Goal: Navigation & Orientation: Understand site structure

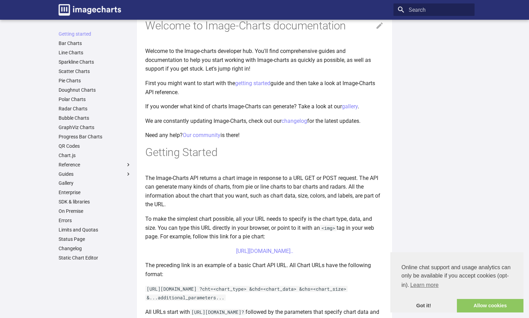
scroll to position [35, 0]
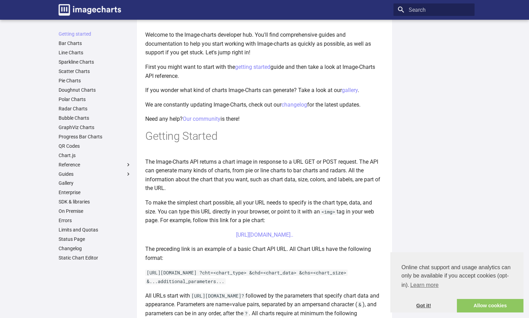
click at [424, 303] on link "Got it!" at bounding box center [423, 306] width 66 height 14
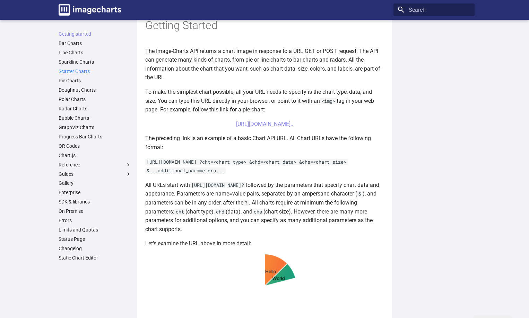
scroll to position [104, 0]
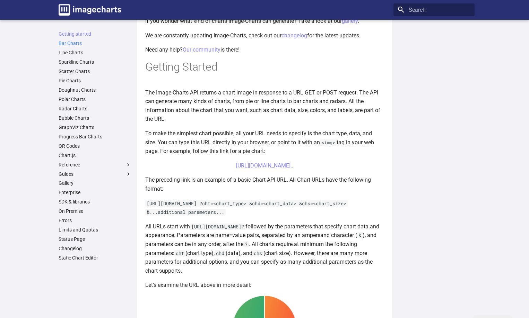
click at [67, 44] on link "Bar Charts" at bounding box center [95, 43] width 73 height 6
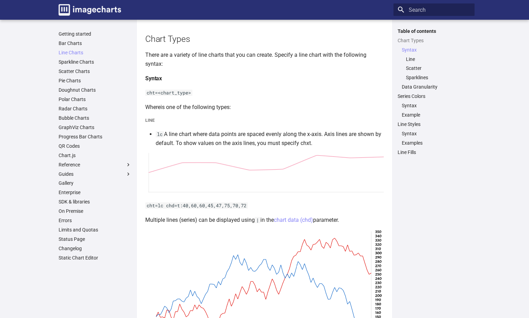
scroll to position [139, 0]
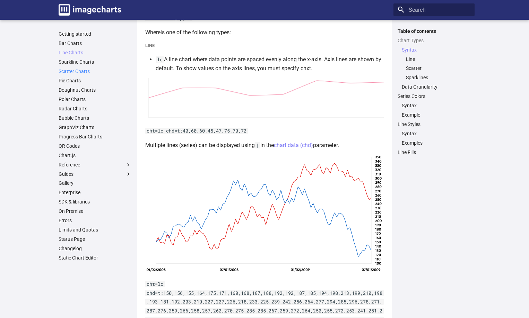
click at [78, 72] on link "Scatter Charts" at bounding box center [95, 71] width 73 height 6
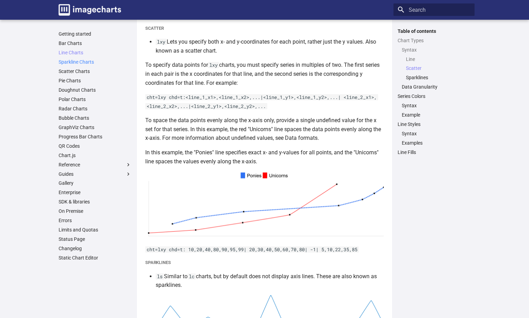
click at [78, 62] on link "Sparkline Charts" at bounding box center [95, 62] width 73 height 6
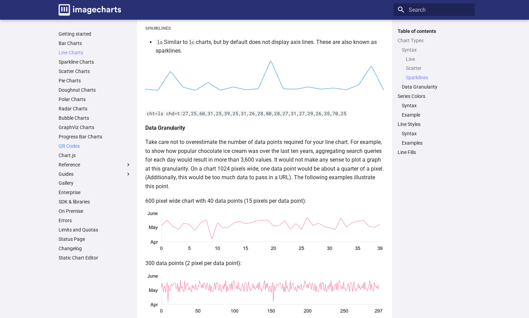
click at [76, 147] on link "QR Codes" at bounding box center [95, 146] width 73 height 6
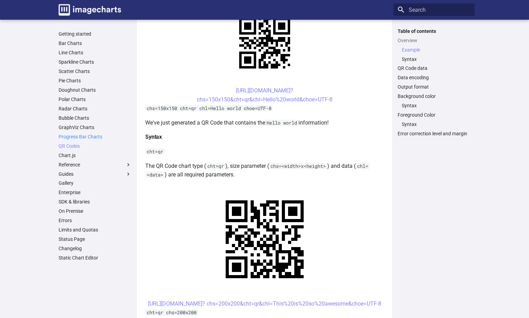
scroll to position [139, 0]
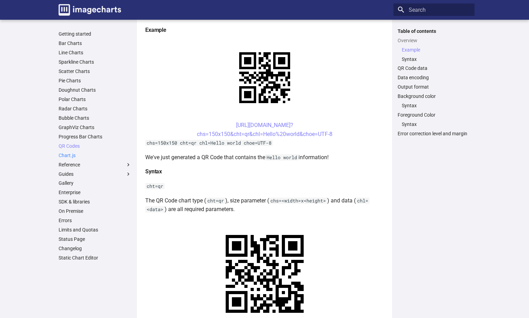
click at [74, 156] on link "Chart.js" at bounding box center [95, 155] width 73 height 6
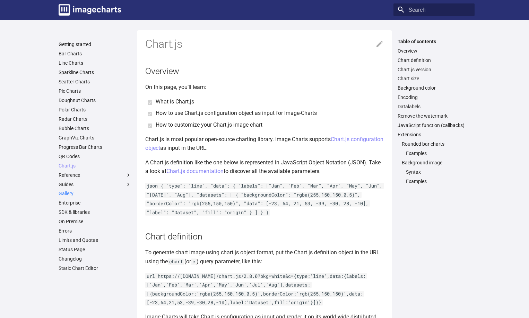
click at [72, 196] on link "Gallery" at bounding box center [95, 193] width 73 height 6
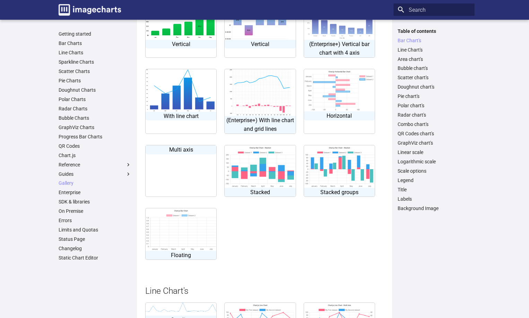
scroll to position [132, 0]
